Goal: Task Accomplishment & Management: Use online tool/utility

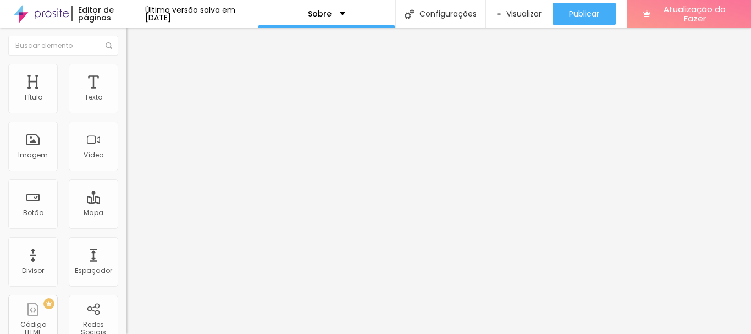
click at [133, 95] on font "Trocar imagem" at bounding box center [159, 89] width 53 height 9
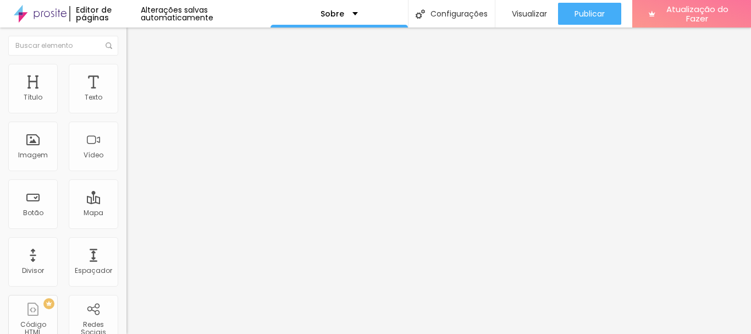
scroll to position [165, 0]
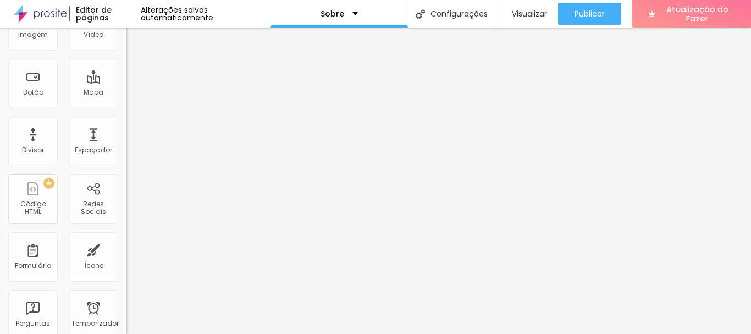
scroll to position [0, 0]
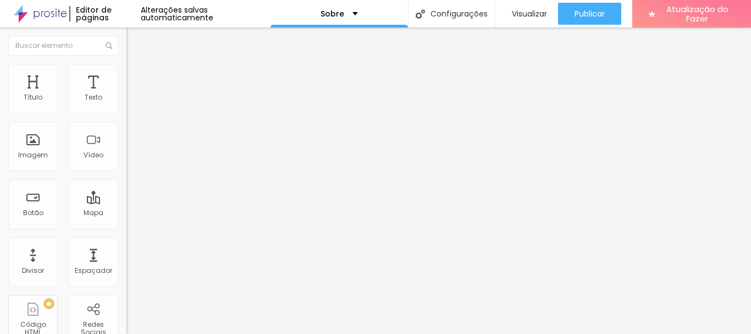
click at [126, 103] on input "text" at bounding box center [192, 97] width 132 height 11
type input "[PHONE_NUMBER]"
type input "19981839688"
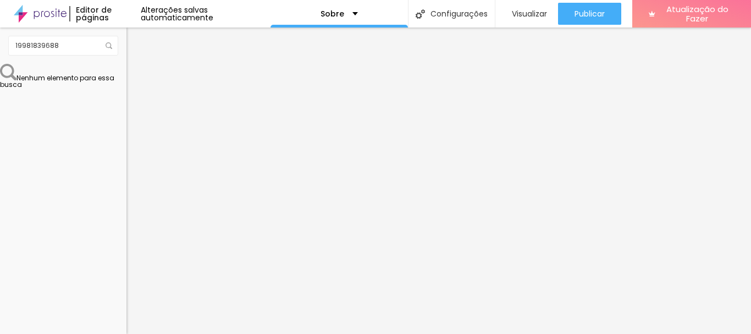
drag, startPoint x: 57, startPoint y: 204, endPoint x: 60, endPoint y: 224, distance: 19.5
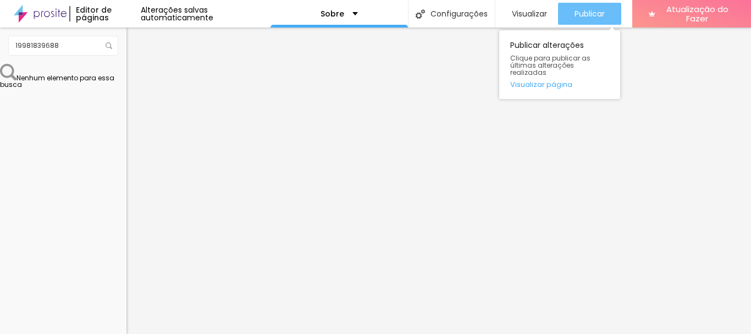
type textarea "Olá, cheguei até você pela página {page_title} e gostaria de agendar uma consul…"
click at [590, 15] on font "Publicar" at bounding box center [589, 13] width 30 height 11
click at [580, 15] on font "Publicar" at bounding box center [589, 13] width 30 height 11
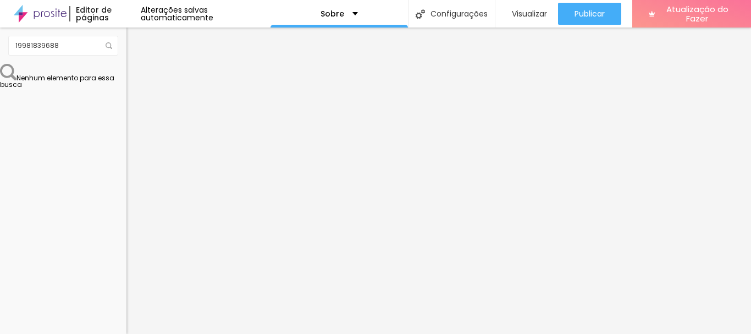
click at [126, 41] on button "Editar nulo" at bounding box center [189, 39] width 126 height 25
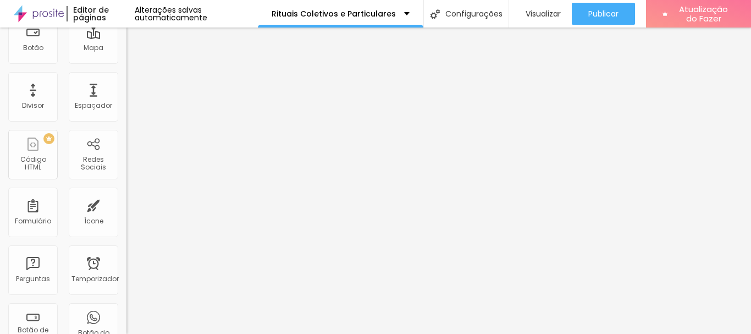
scroll to position [330, 0]
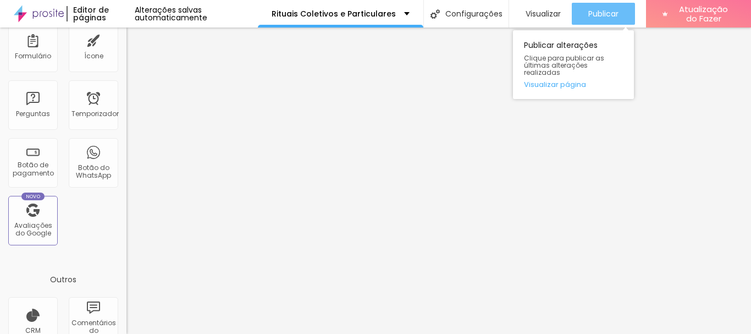
click at [597, 11] on font "Publicar" at bounding box center [603, 13] width 30 height 11
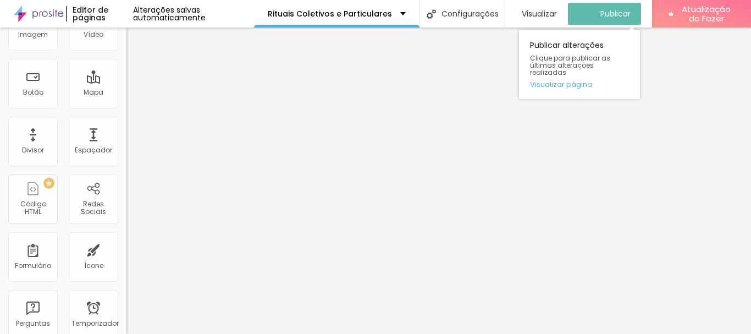
scroll to position [0, 0]
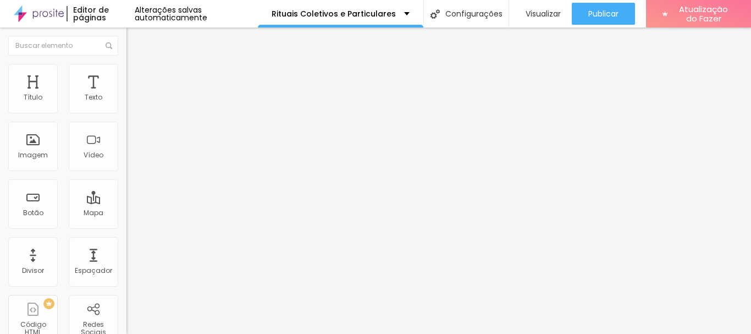
click at [126, 103] on input "text" at bounding box center [192, 97] width 132 height 11
type input "[PHONE_NUMBER]"
type input "19981839688"
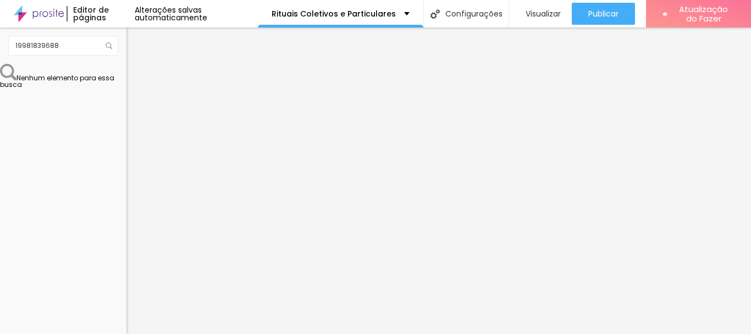
type textarea "Olá, cheguei até você pela página {page_title} e gostaria de mais informações s…"
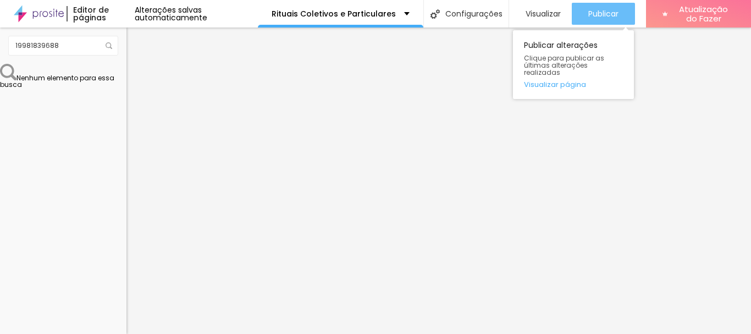
click at [594, 11] on font "Publicar" at bounding box center [603, 13] width 30 height 11
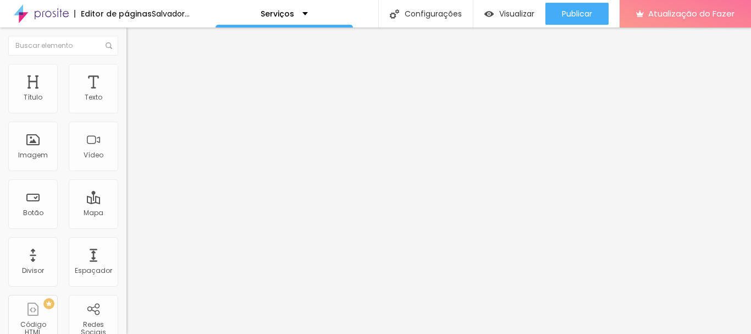
scroll to position [12, 0]
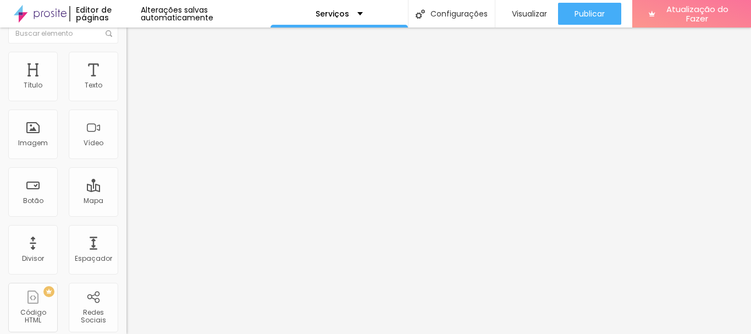
click at [126, 213] on input "wa.me/+5519981839688" at bounding box center [192, 207] width 132 height 11
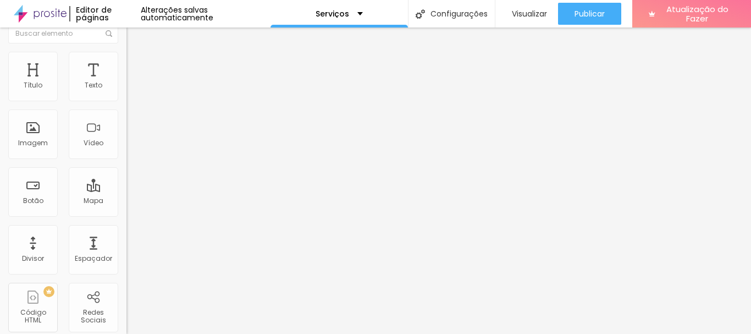
click at [126, 213] on input "wa.me/+5519981839688" at bounding box center [192, 207] width 132 height 11
drag, startPoint x: 103, startPoint y: 286, endPoint x: 0, endPoint y: 288, distance: 102.8
click at [126, 239] on div "Trocar imagem Descrição da imagem (Alt) Alinhamento Proporção Cinema 16:9 Cinem…" at bounding box center [189, 156] width 126 height 165
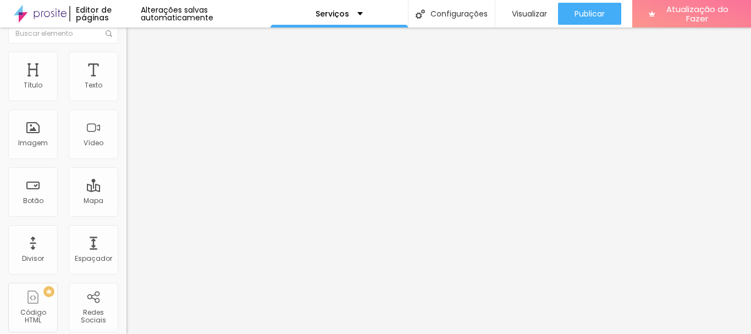
paste input "https://wa.me/5519981839688?text=Ol%C3%A1%2C%20visitei%20seu%20site%20e%20gosta…"
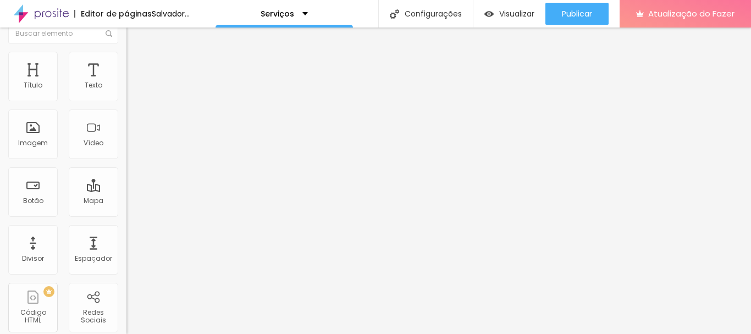
type input "https://wa.me/5519981839688?text=Ol%C3%A1%2C%20visitei%20seu%20site%20e%20gosta…"
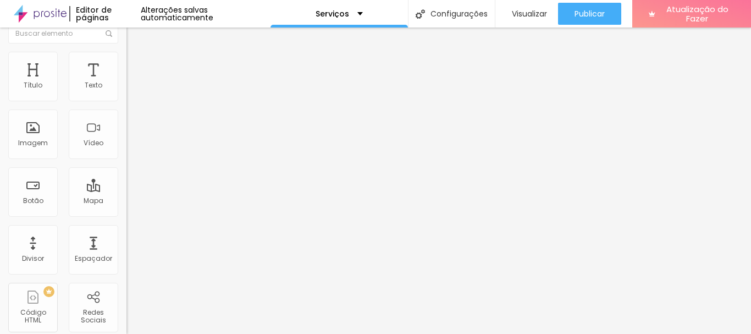
click at [126, 196] on div "Link" at bounding box center [189, 192] width 126 height 7
click at [46, 247] on div at bounding box center [46, 247] width 0 height 0
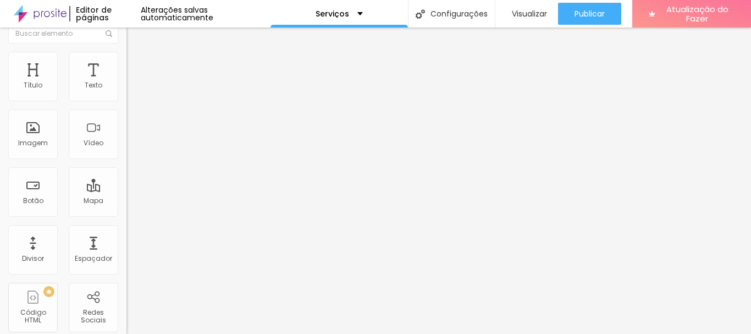
click at [126, 196] on div "Link" at bounding box center [189, 192] width 126 height 7
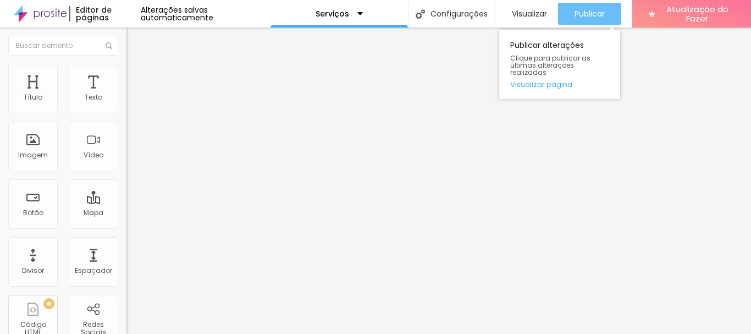
click at [585, 14] on font "Publicar" at bounding box center [589, 13] width 30 height 11
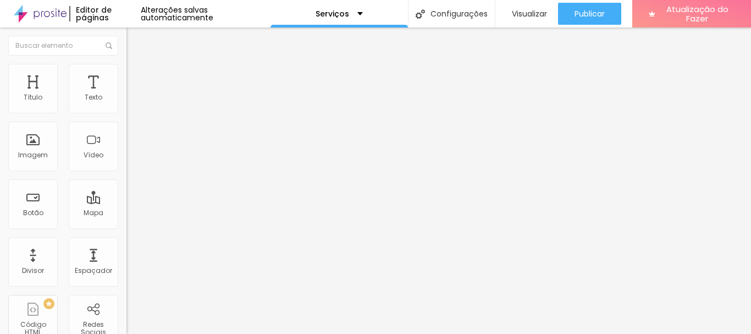
click at [126, 225] on input "wa.me/+5519981839688" at bounding box center [192, 219] width 132 height 11
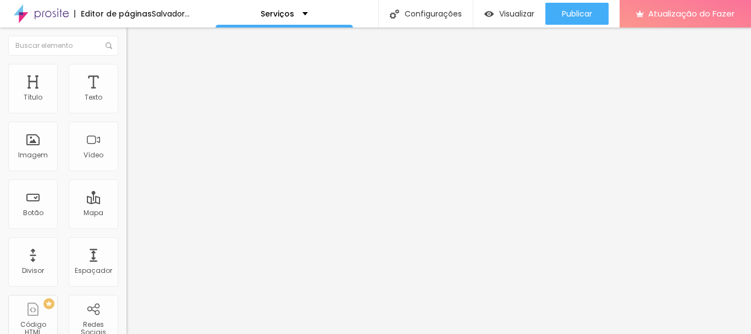
click at [126, 225] on input "wa.me/+5519981839688" at bounding box center [192, 219] width 132 height 11
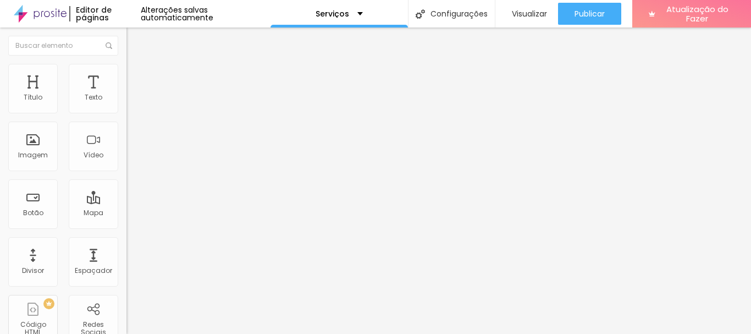
paste input "https://wa.me/5519981839688?text=Ol%C3%A1%2C%20visitei%20seu%20site%20e%20gosta…"
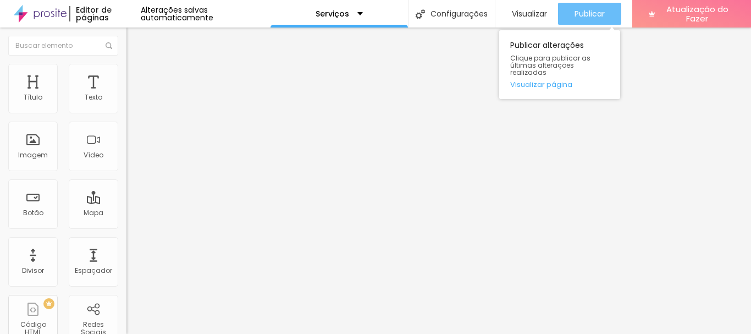
type input "https://wa.me/5519981839688?text=Ol%C3%A1%2C%20visitei%20seu%20site%20e%20gosta…"
click at [589, 10] on font "Publicar" at bounding box center [589, 13] width 30 height 11
click at [581, 14] on font "Publicar" at bounding box center [589, 13] width 30 height 11
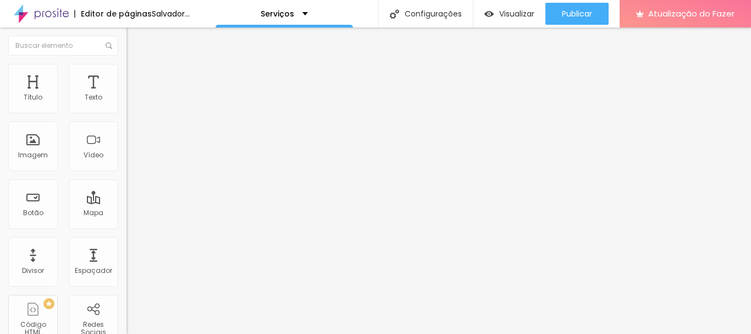
scroll to position [275, 0]
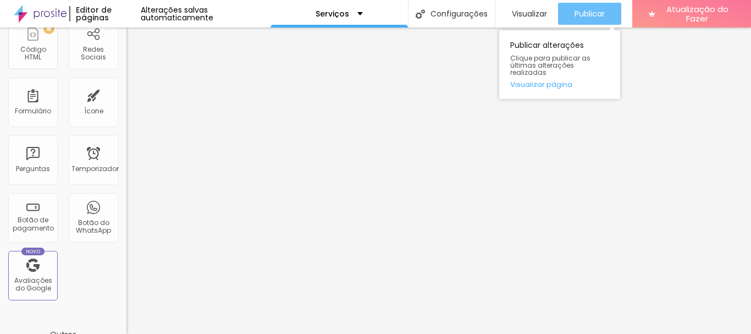
click at [596, 9] on font "Publicar" at bounding box center [589, 13] width 30 height 11
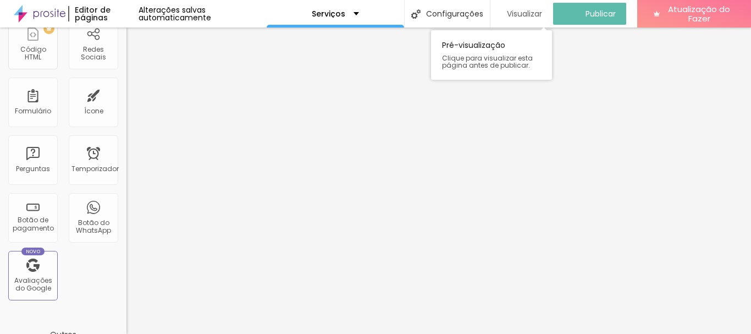
click at [518, 9] on font "Visualizar" at bounding box center [524, 13] width 35 height 11
